Goal: Task Accomplishment & Management: Use online tool/utility

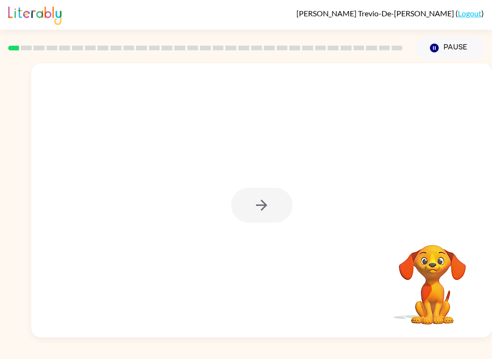
click at [258, 210] on div at bounding box center [262, 205] width 62 height 35
click at [266, 213] on icon "button" at bounding box center [261, 205] width 17 height 17
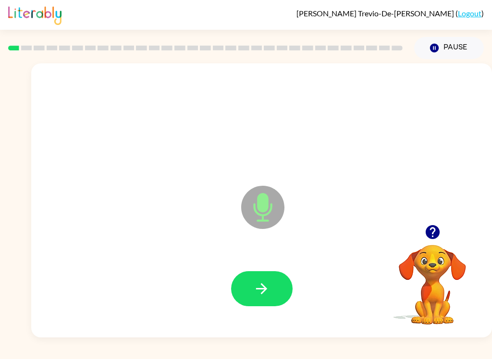
click at [267, 288] on icon "button" at bounding box center [261, 289] width 17 height 17
click at [433, 234] on icon "button" at bounding box center [432, 232] width 17 height 17
click at [436, 236] on icon "button" at bounding box center [432, 232] width 14 height 14
click at [265, 292] on icon "button" at bounding box center [261, 288] width 11 height 11
click at [250, 287] on button "button" at bounding box center [262, 288] width 62 height 35
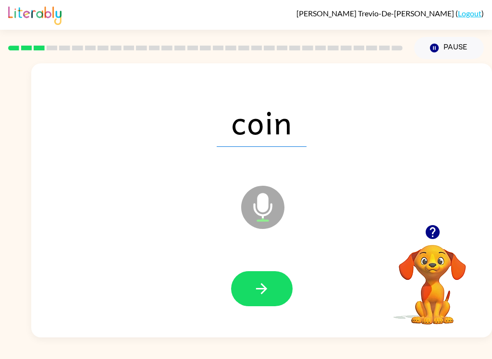
click at [268, 306] on button "button" at bounding box center [262, 288] width 62 height 35
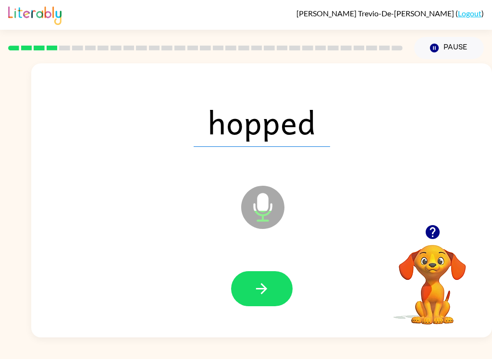
click at [262, 306] on button "button" at bounding box center [262, 288] width 62 height 35
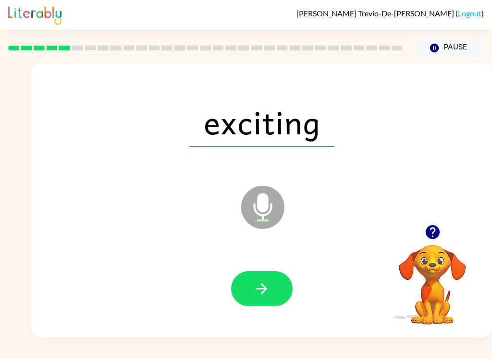
click at [272, 300] on button "button" at bounding box center [262, 288] width 62 height 35
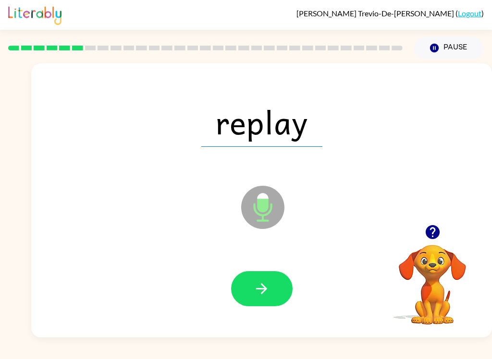
click at [259, 296] on icon "button" at bounding box center [261, 289] width 17 height 17
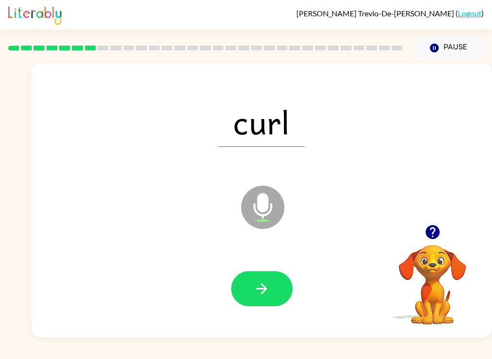
click at [243, 261] on div at bounding box center [262, 289] width 442 height 79
click at [238, 284] on button "button" at bounding box center [262, 288] width 62 height 35
click at [262, 287] on icon "button" at bounding box center [261, 289] width 17 height 17
click at [275, 302] on button "button" at bounding box center [262, 288] width 62 height 35
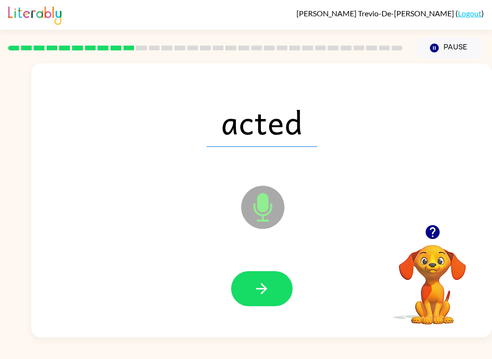
click at [252, 279] on button "button" at bounding box center [262, 288] width 62 height 35
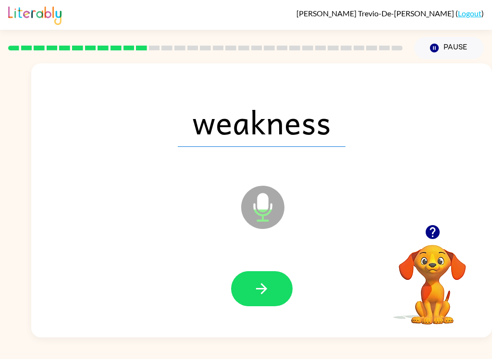
click at [268, 286] on icon "button" at bounding box center [261, 289] width 17 height 17
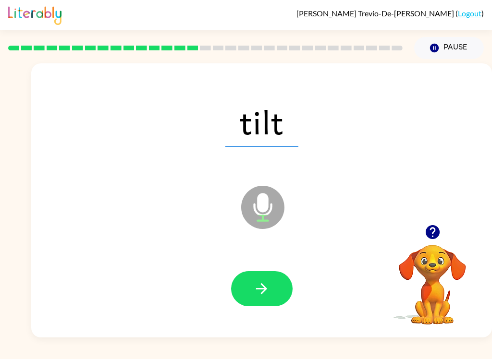
click at [237, 308] on div at bounding box center [262, 289] width 442 height 79
click at [273, 284] on button "button" at bounding box center [262, 288] width 62 height 35
click at [274, 289] on button "button" at bounding box center [262, 288] width 62 height 35
click at [271, 295] on button "button" at bounding box center [262, 288] width 62 height 35
click at [267, 284] on icon "button" at bounding box center [261, 289] width 17 height 17
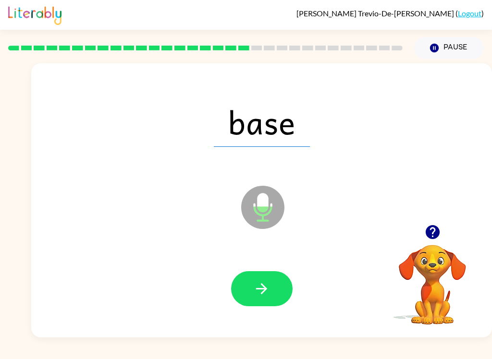
click at [259, 286] on icon "button" at bounding box center [261, 289] width 17 height 17
click at [268, 287] on icon "button" at bounding box center [261, 289] width 17 height 17
click at [266, 293] on icon "button" at bounding box center [261, 289] width 17 height 17
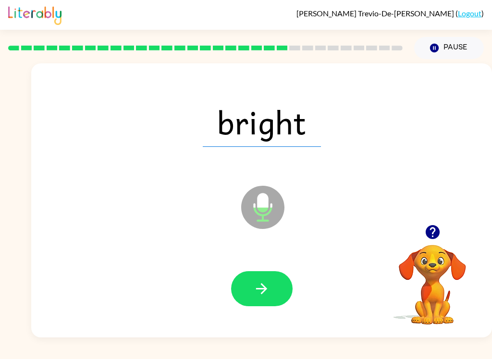
click at [262, 305] on button "button" at bounding box center [262, 288] width 62 height 35
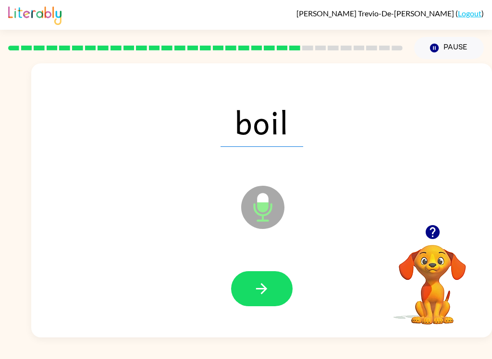
click at [267, 287] on icon "button" at bounding box center [261, 289] width 17 height 17
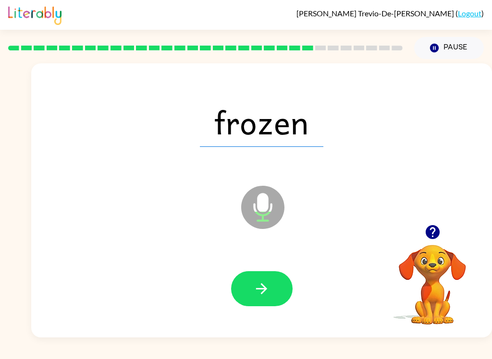
click at [254, 296] on icon "button" at bounding box center [261, 289] width 17 height 17
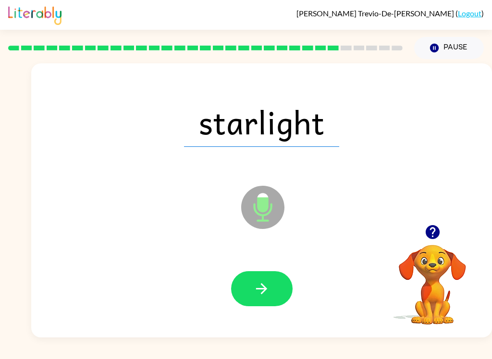
click at [275, 272] on button "button" at bounding box center [262, 288] width 62 height 35
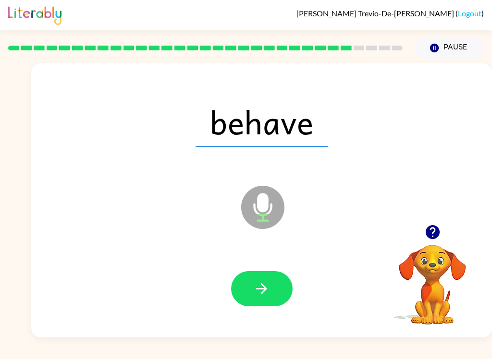
click at [273, 292] on button "button" at bounding box center [262, 288] width 62 height 35
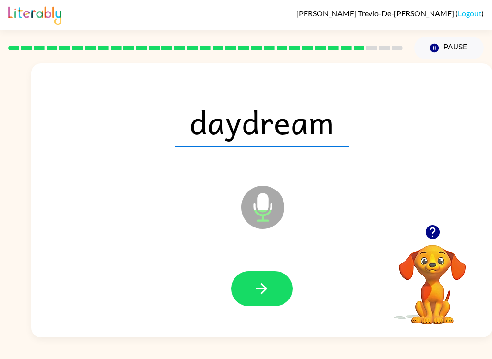
click at [248, 306] on button "button" at bounding box center [262, 288] width 62 height 35
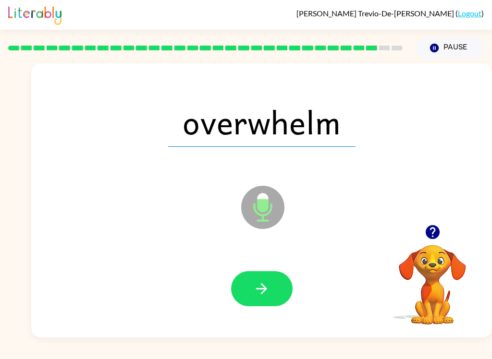
click at [271, 283] on button "button" at bounding box center [262, 288] width 62 height 35
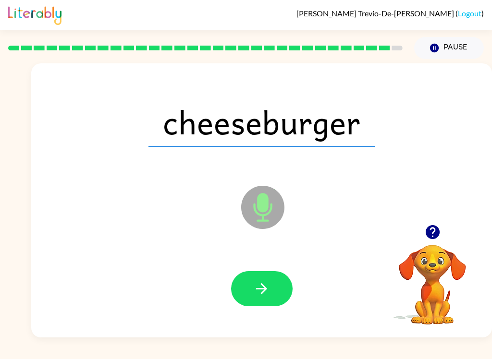
click at [262, 295] on icon "button" at bounding box center [261, 289] width 17 height 17
